Goal: Task Accomplishment & Management: Use online tool/utility

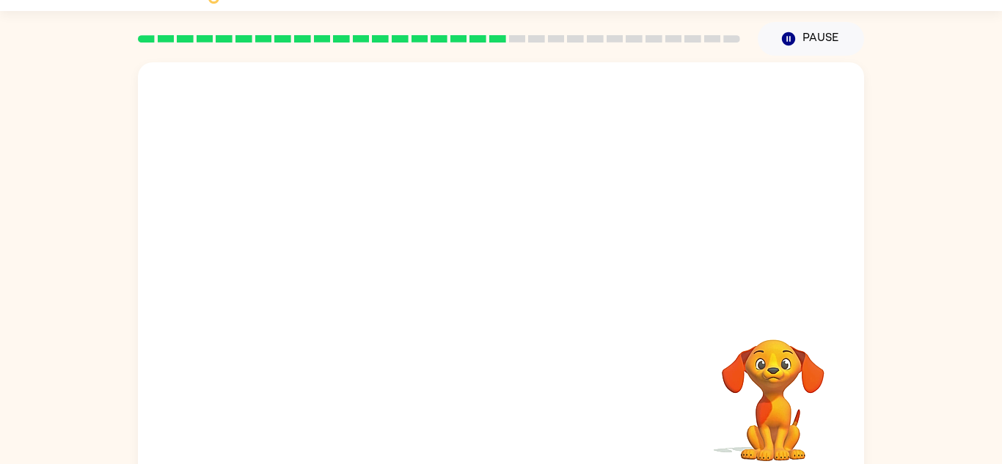
scroll to position [51, 0]
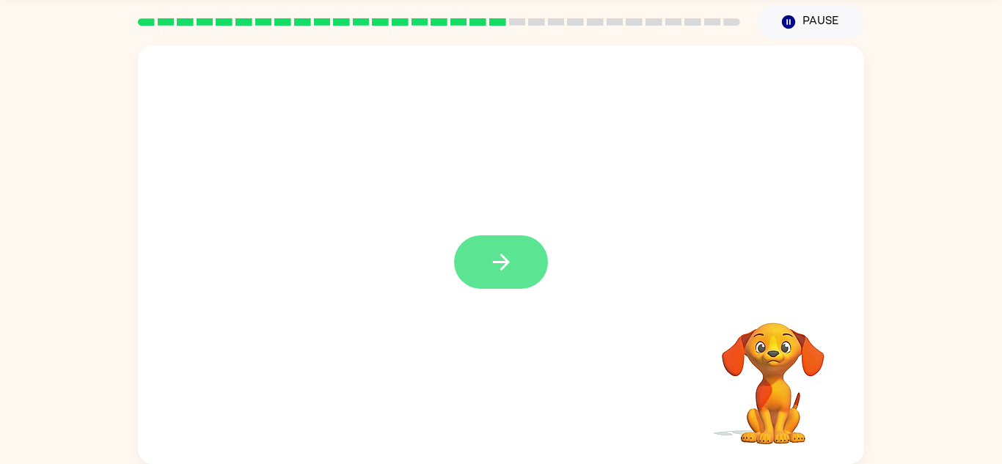
click at [502, 252] on icon "button" at bounding box center [501, 262] width 26 height 26
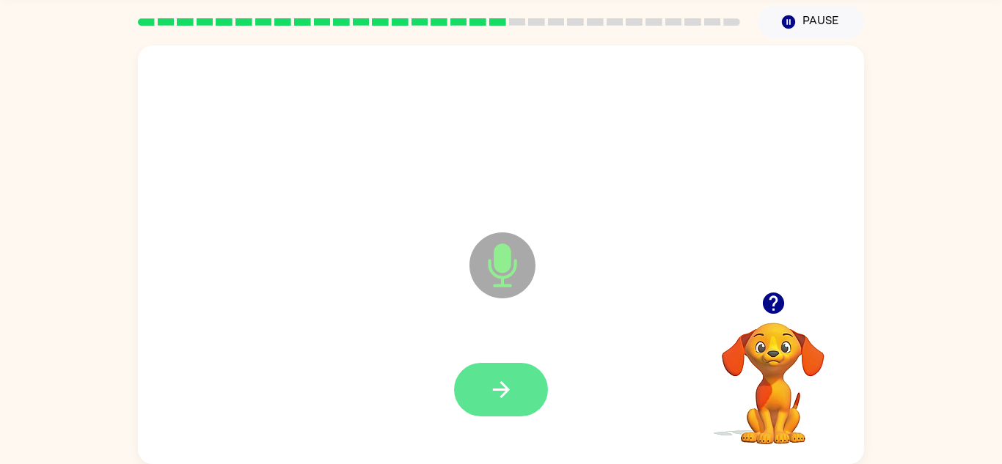
click at [518, 380] on button "button" at bounding box center [501, 390] width 94 height 54
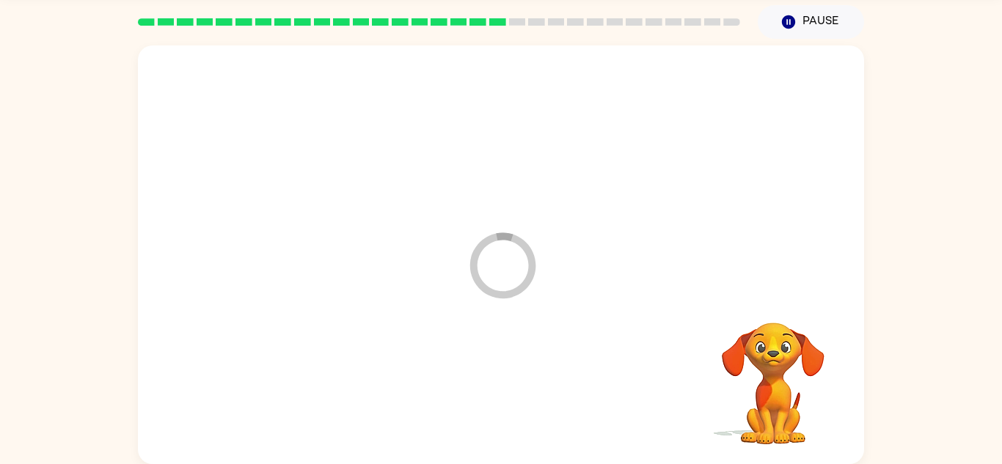
click at [518, 380] on div at bounding box center [501, 390] width 697 height 120
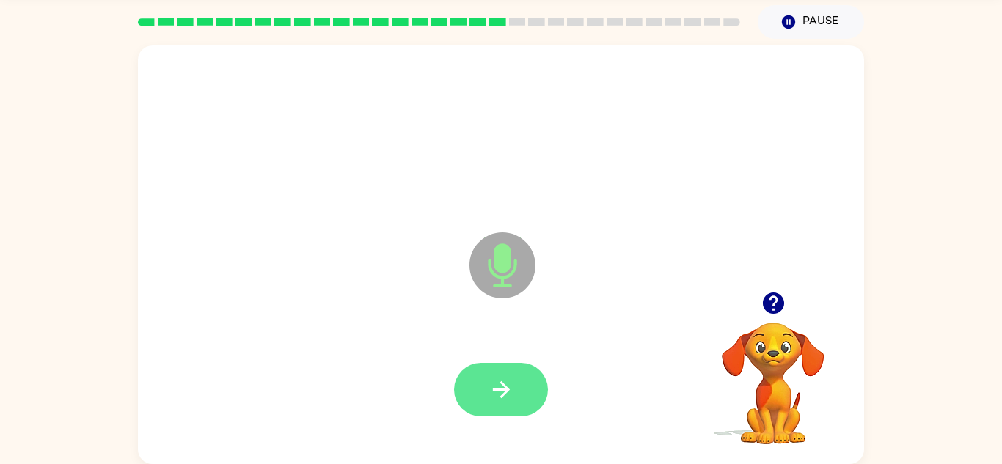
click at [521, 383] on button "button" at bounding box center [501, 390] width 94 height 54
click at [508, 373] on button "button" at bounding box center [501, 390] width 94 height 54
click at [499, 377] on icon "button" at bounding box center [501, 390] width 26 height 26
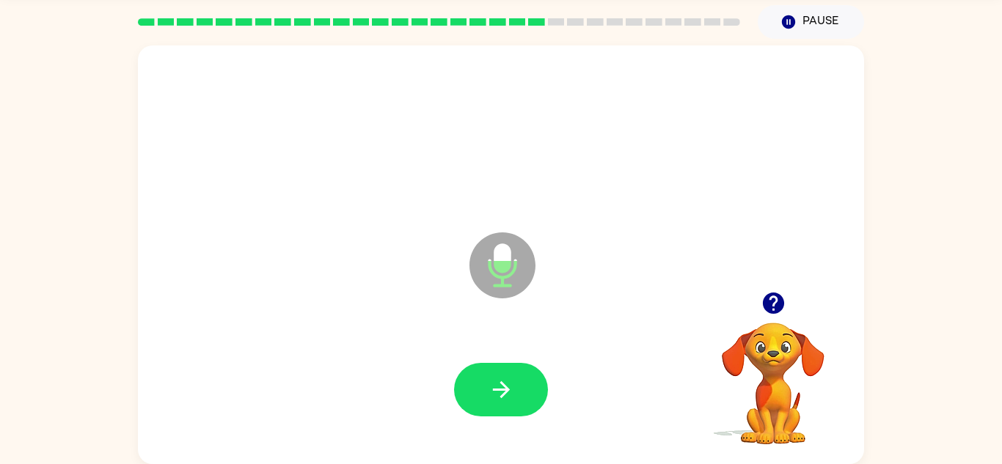
click at [510, 348] on div at bounding box center [501, 390] width 697 height 120
click at [512, 370] on button "button" at bounding box center [501, 390] width 94 height 54
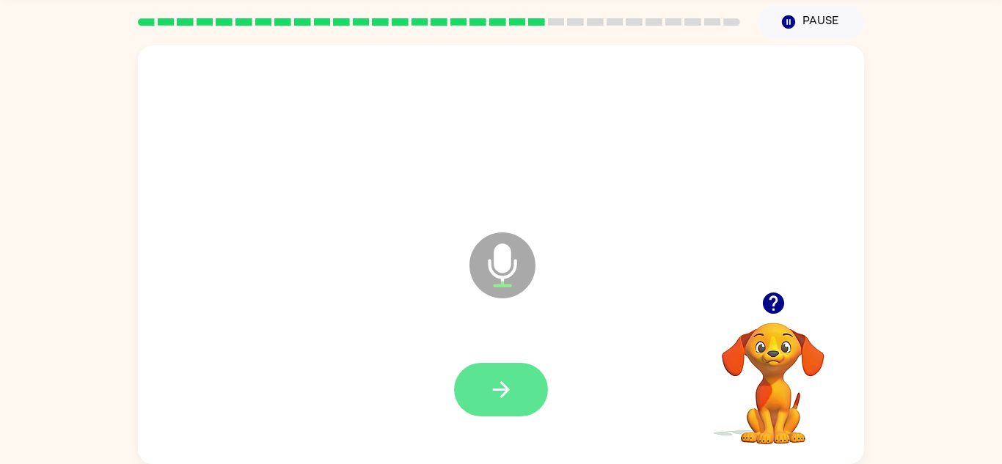
click at [495, 382] on icon "button" at bounding box center [501, 390] width 26 height 26
click at [488, 374] on button "button" at bounding box center [501, 390] width 94 height 54
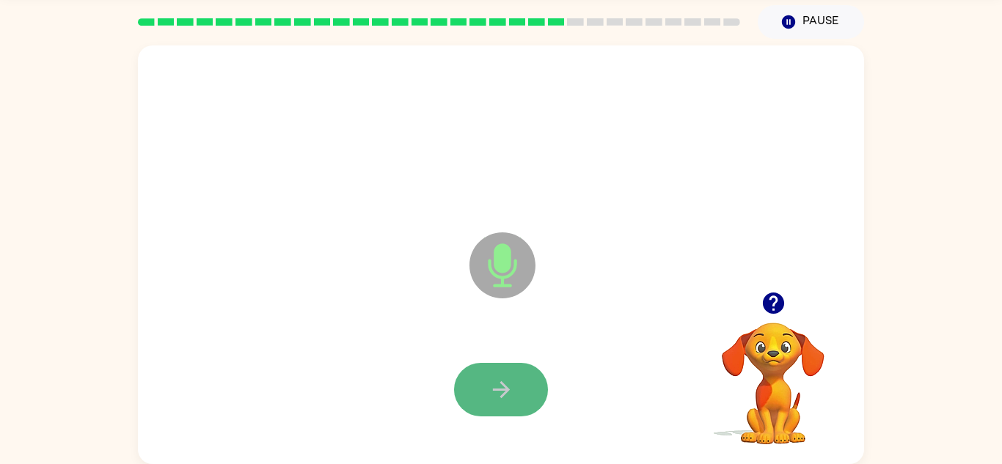
click at [492, 389] on icon "button" at bounding box center [501, 390] width 26 height 26
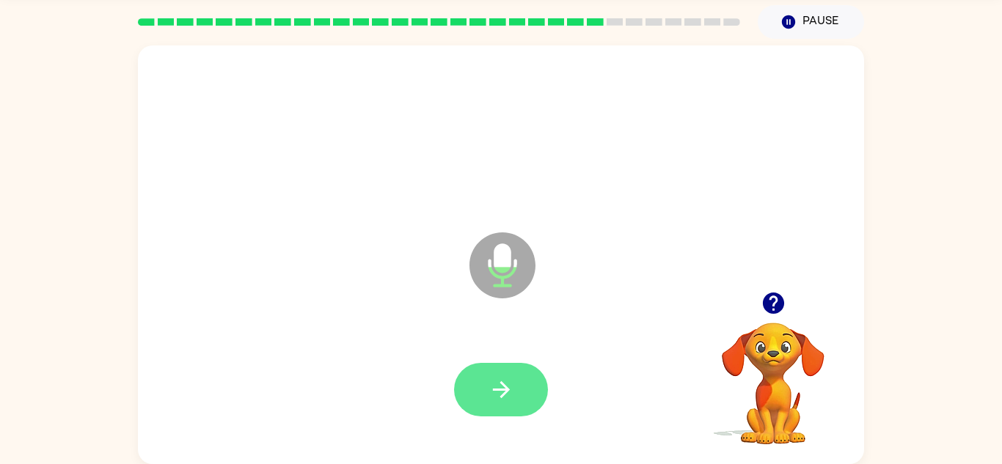
click at [502, 389] on icon "button" at bounding box center [500, 389] width 17 height 17
click at [520, 368] on button "button" at bounding box center [501, 390] width 94 height 54
click at [509, 379] on icon "button" at bounding box center [501, 390] width 26 height 26
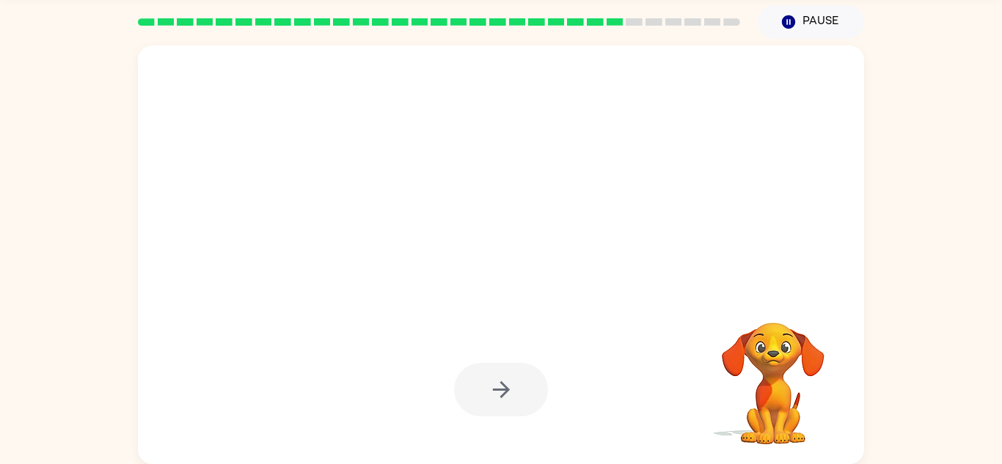
click at [509, 379] on div at bounding box center [501, 390] width 94 height 54
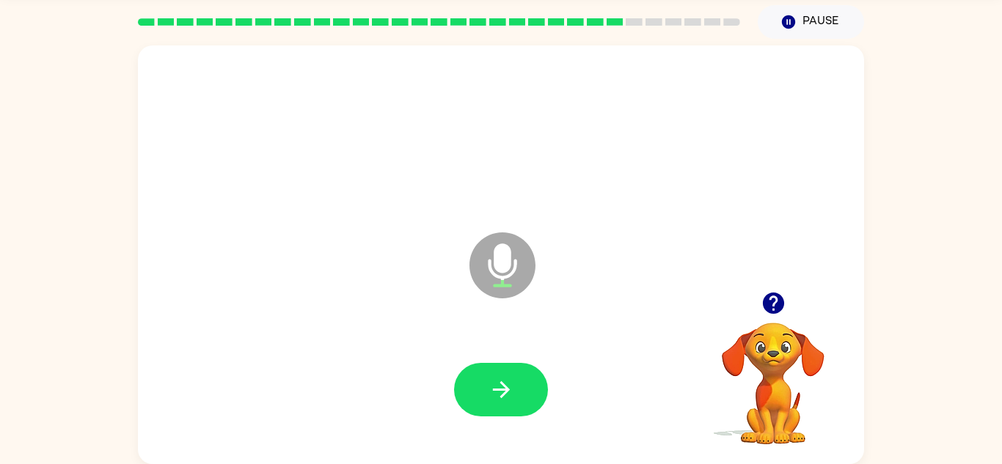
click at [509, 379] on icon "button" at bounding box center [501, 390] width 26 height 26
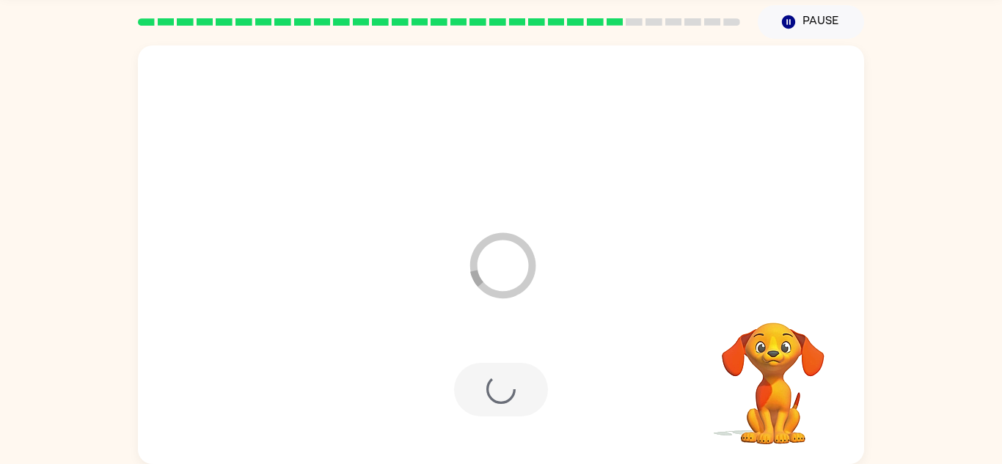
click at [509, 379] on div at bounding box center [501, 390] width 94 height 54
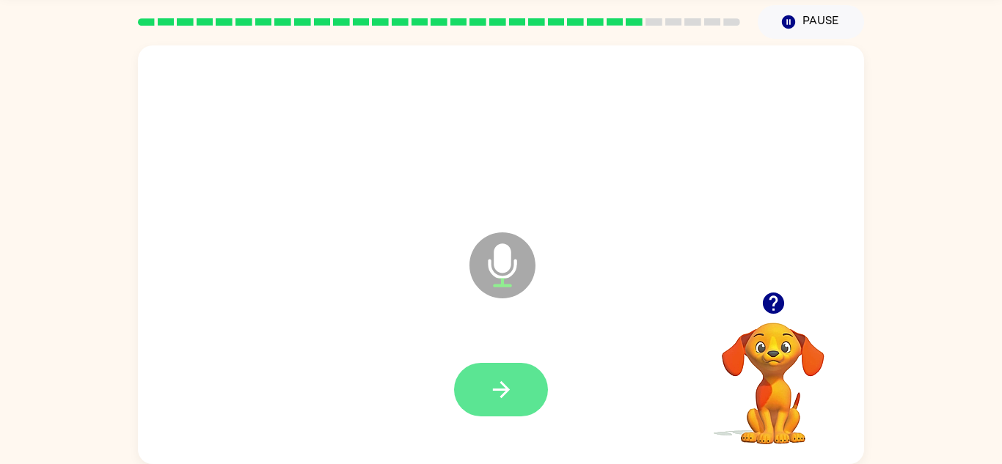
click at [483, 387] on button "button" at bounding box center [501, 390] width 94 height 54
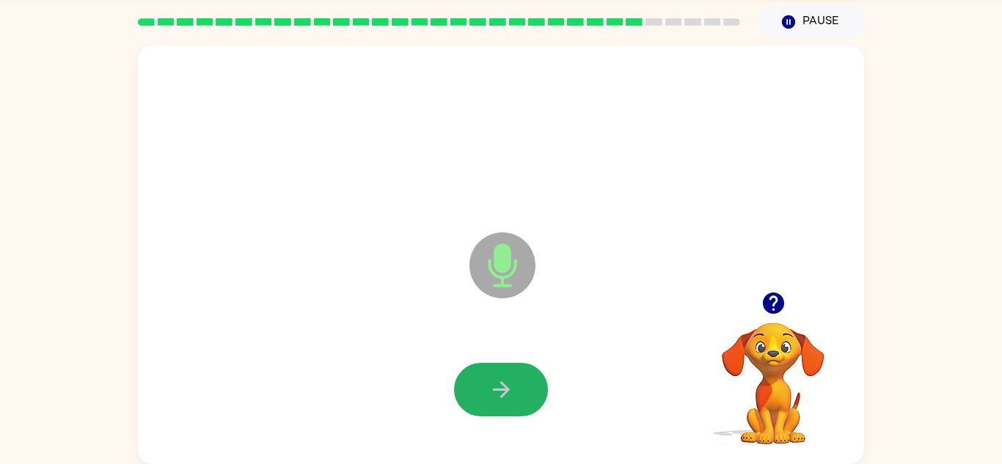
click at [483, 387] on button "button" at bounding box center [501, 390] width 94 height 54
click at [518, 366] on button "button" at bounding box center [501, 390] width 94 height 54
click at [488, 382] on icon "button" at bounding box center [501, 390] width 26 height 26
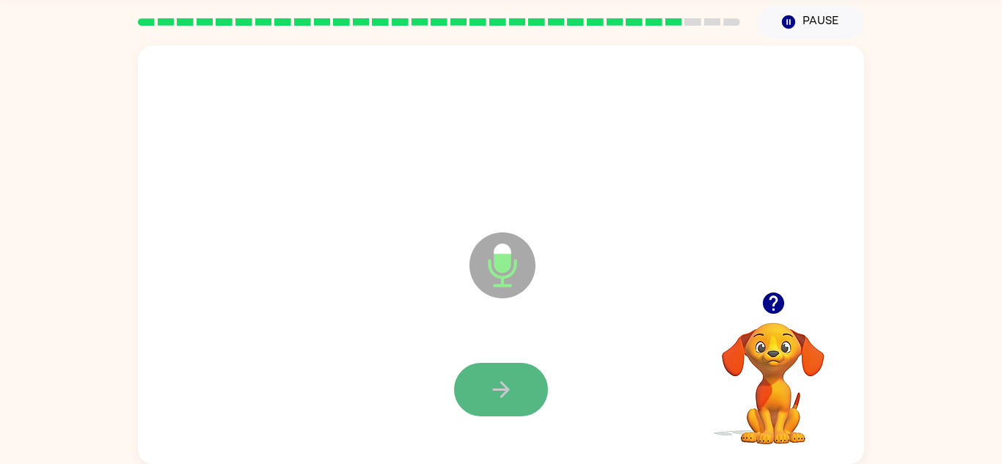
click at [492, 385] on icon "button" at bounding box center [501, 390] width 26 height 26
click at [502, 391] on icon "button" at bounding box center [501, 390] width 26 height 26
click at [499, 382] on icon "button" at bounding box center [501, 390] width 26 height 26
click at [503, 381] on icon "button" at bounding box center [501, 390] width 26 height 26
click at [485, 389] on button "button" at bounding box center [501, 390] width 94 height 54
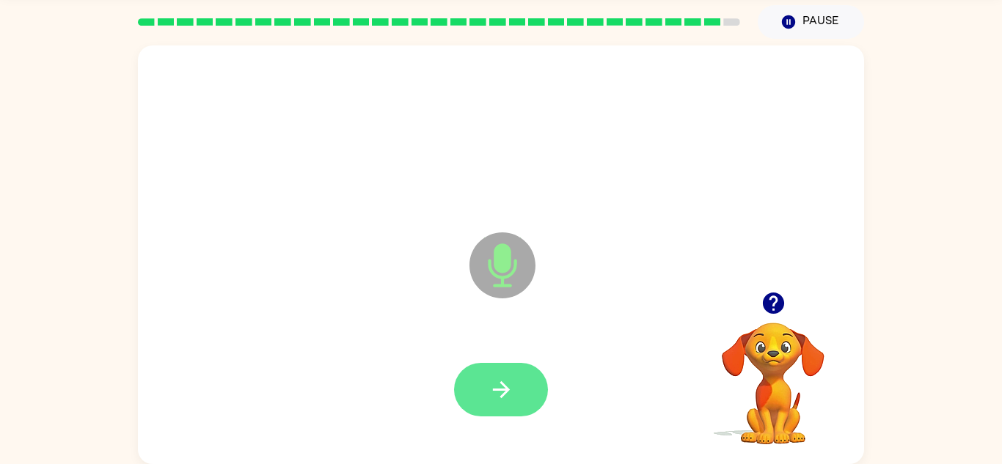
click at [513, 391] on button "button" at bounding box center [501, 390] width 94 height 54
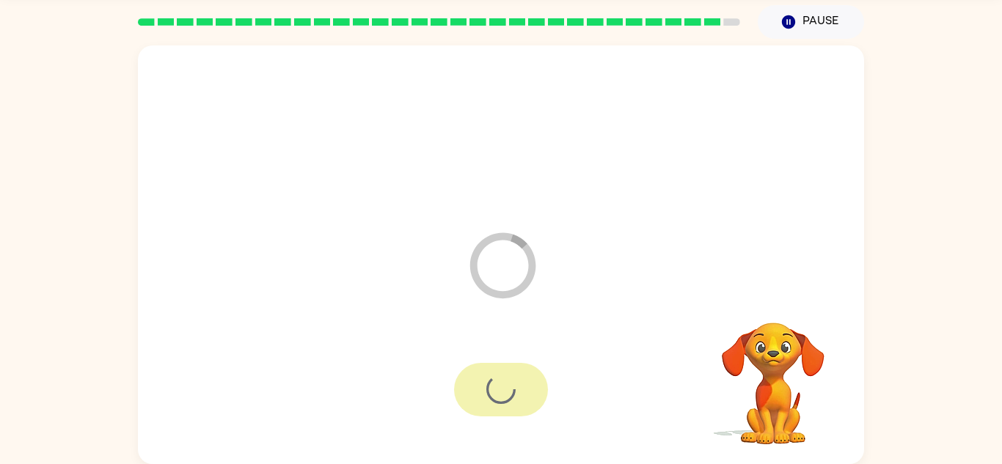
scroll to position [25, 0]
